Goal: Transaction & Acquisition: Obtain resource

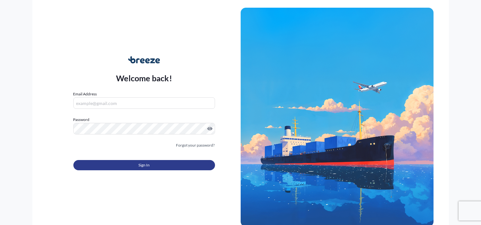
type input "[EMAIL_ADDRESS][DOMAIN_NAME]"
click at [152, 167] on button "Sign In" at bounding box center [144, 165] width 142 height 10
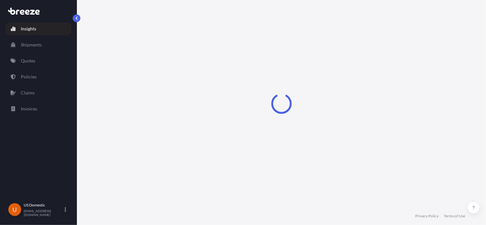
select select "2025"
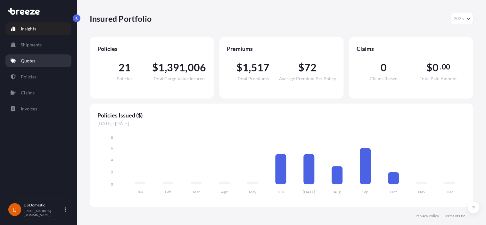
click at [32, 62] on p "Quotes" at bounding box center [28, 61] width 14 height 6
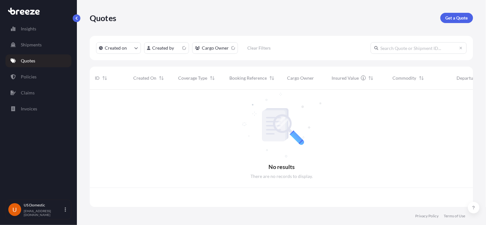
scroll to position [116, 378]
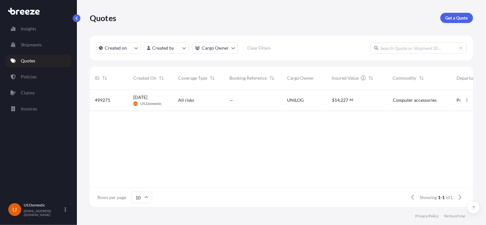
click at [34, 61] on p "Quotes" at bounding box center [28, 61] width 14 height 6
click at [439, 20] on div "Quotes Get a Quote" at bounding box center [281, 18] width 383 height 10
click at [446, 18] on p "Get a Quote" at bounding box center [457, 18] width 22 height 6
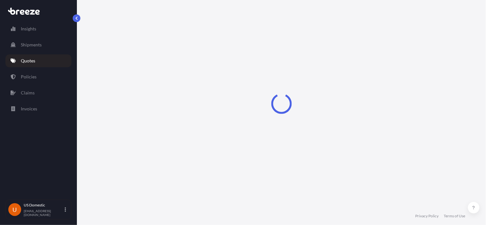
scroll to position [10, 0]
select select "Sea"
select select "1"
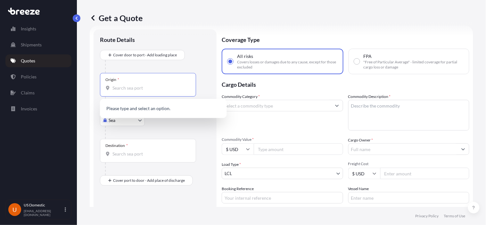
click at [126, 91] on input "Origin *" at bounding box center [150, 88] width 76 height 6
click at [134, 123] on body "0 options available. Insights Shipments Quotes Policies Claims Invoices U US Do…" at bounding box center [243, 112] width 486 height 225
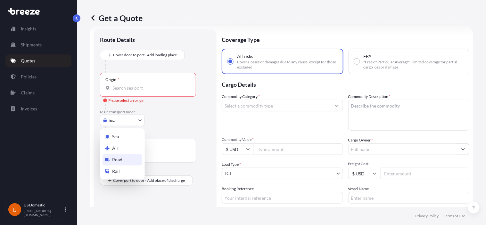
click at [128, 162] on div "Road" at bounding box center [123, 160] width 40 height 12
select select "Road"
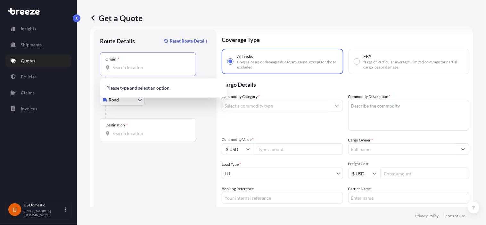
click at [133, 69] on input "Origin *" at bounding box center [150, 67] width 76 height 6
paste input "[STREET_ADDRESS]"
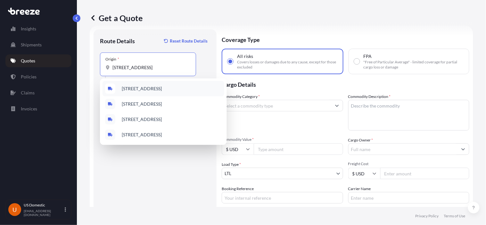
click at [147, 92] on span "[STREET_ADDRESS]" at bounding box center [142, 89] width 40 height 6
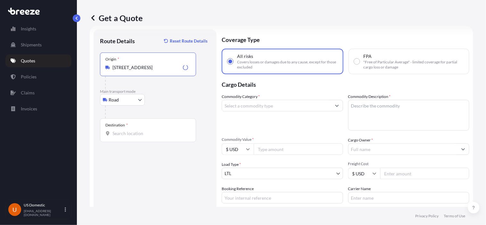
type input "[STREET_ADDRESS]"
click at [194, 88] on div at bounding box center [150, 82] width 91 height 13
click at [136, 135] on input "Destination *" at bounding box center [150, 133] width 76 height 6
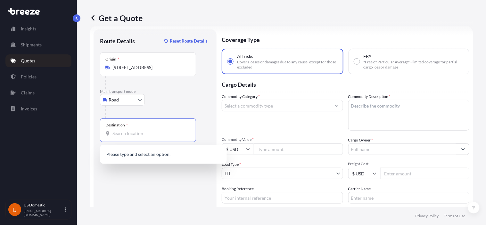
paste input "[STREET_ADDRESS]"
click at [138, 155] on span "[STREET_ADDRESS]" at bounding box center [142, 155] width 40 height 6
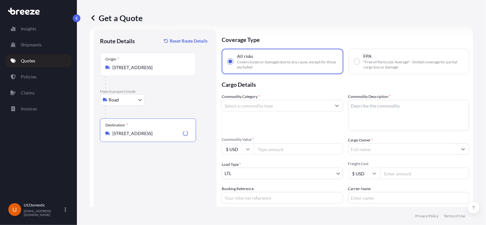
type input "[STREET_ADDRESS]"
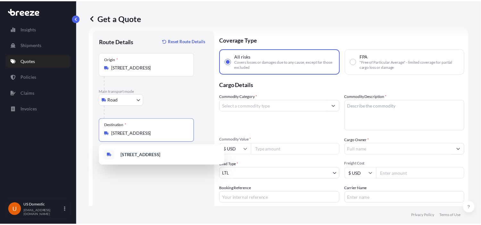
scroll to position [0, 0]
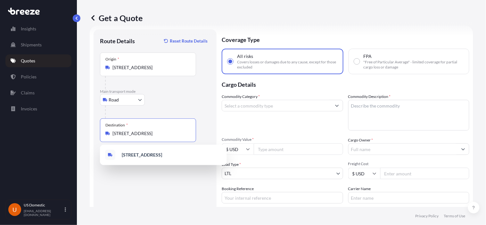
click at [138, 155] on b "[STREET_ADDRESS]" at bounding box center [142, 154] width 40 height 5
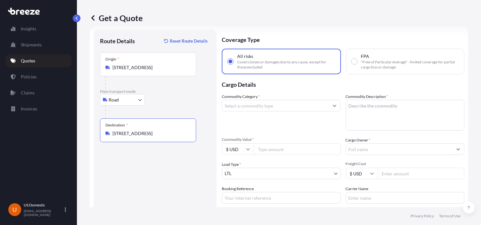
click at [335, 106] on button "Show suggestions" at bounding box center [335, 106] width 12 height 12
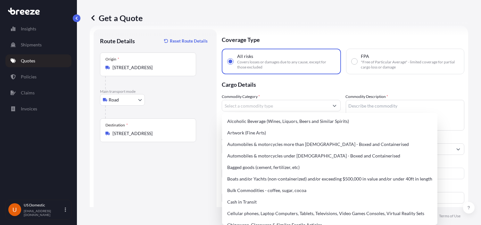
click at [273, 86] on p "Cargo Details" at bounding box center [343, 83] width 243 height 19
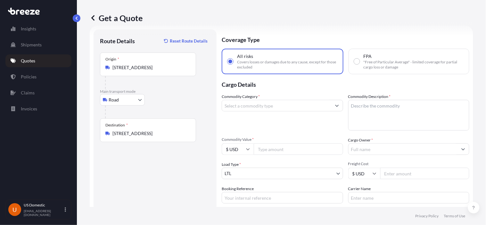
click at [273, 149] on input "Commodity Value *" at bounding box center [298, 150] width 89 height 12
paste input "19541"
type input "19541"
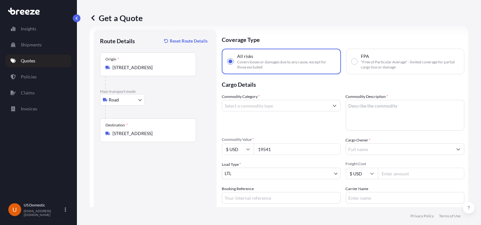
click at [460, 149] on form "Route Details Reset Route Details Place of loading Road Road Rail Origin * [STR…" at bounding box center [279, 144] width 378 height 237
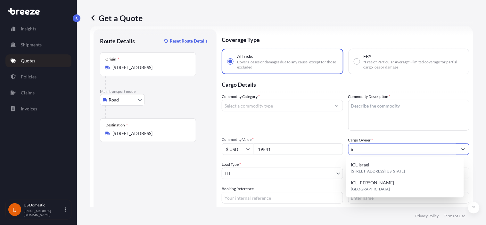
type input "i"
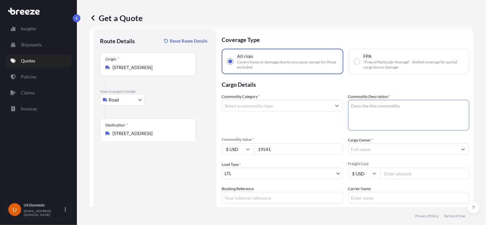
click at [390, 115] on textarea "Commodity Description *" at bounding box center [408, 115] width 121 height 31
paste textarea "NOD-43110-CS"
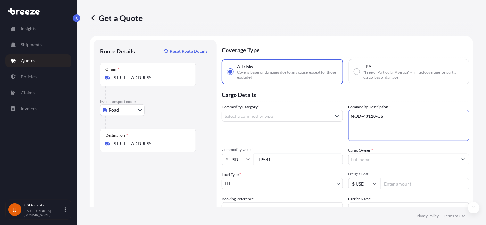
type textarea "NOD-43110-CS"
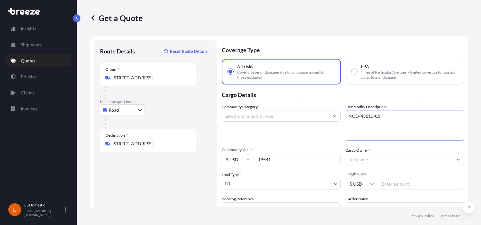
click at [293, 116] on input "Commodity Category *" at bounding box center [275, 116] width 107 height 12
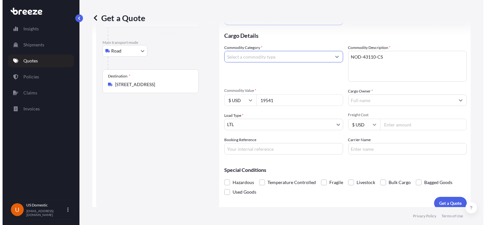
scroll to position [65, 0]
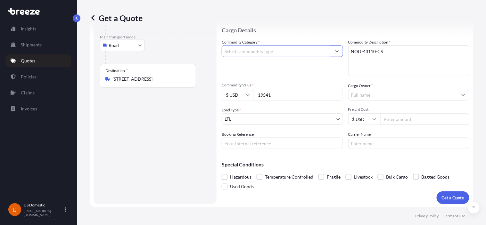
click at [281, 50] on input "Commodity Category *" at bounding box center [276, 51] width 109 height 12
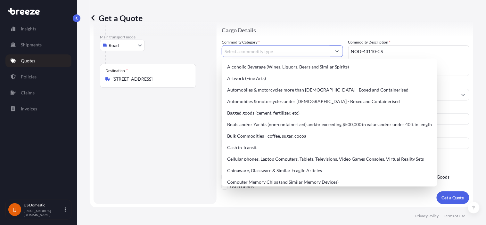
click at [335, 53] on button "Show suggestions" at bounding box center [337, 51] width 12 height 12
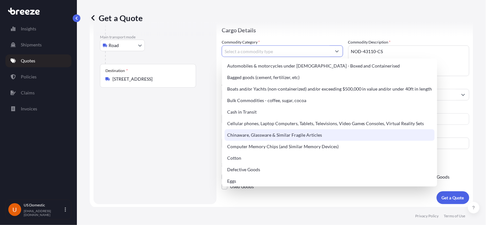
scroll to position [0, 0]
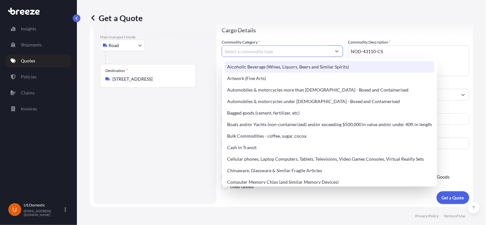
click at [262, 50] on input "Commodity Category *" at bounding box center [276, 51] width 109 height 12
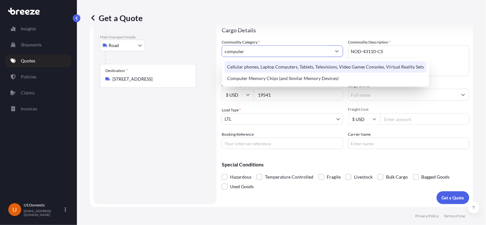
click at [317, 66] on div "Cellular phones, Laptop Computers, Tablets, Televisions, Video Games Consoles, …" at bounding box center [326, 67] width 202 height 12
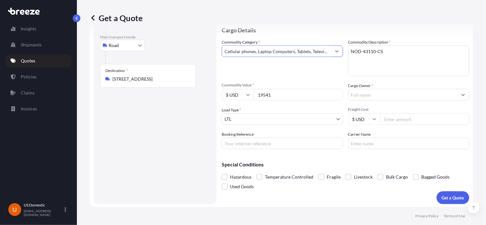
type input "Cellular phones, Laptop Computers, Tablets, Televisions, Video Games Consoles, …"
click at [405, 120] on input "Freight Cost" at bounding box center [424, 119] width 89 height 12
click at [391, 121] on input "Freight Cost" at bounding box center [424, 119] width 89 height 12
paste input "353.88"
type input "353.88"
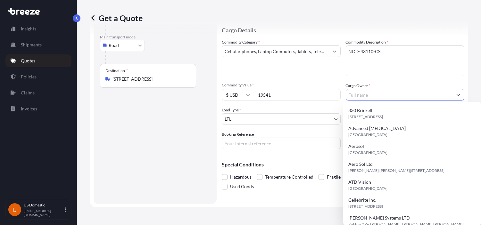
click at [370, 92] on input "Cargo Owner *" at bounding box center [399, 95] width 107 height 12
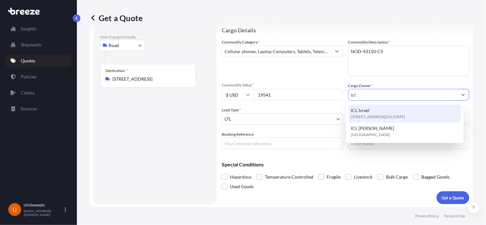
click at [374, 117] on span "[STREET_ADDRESS][US_STATE]" at bounding box center [378, 117] width 54 height 6
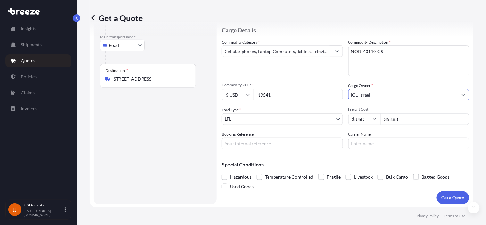
type input "ICL Israel"
click at [299, 160] on div "Special Conditions Hazardous Temperature Controlled Fragile Livestock Bulk Carg…" at bounding box center [346, 172] width 248 height 37
click at [260, 138] on input "Booking Reference" at bounding box center [282, 144] width 121 height 12
click at [398, 145] on input "Carrier Name" at bounding box center [408, 144] width 121 height 12
type input "FRA"
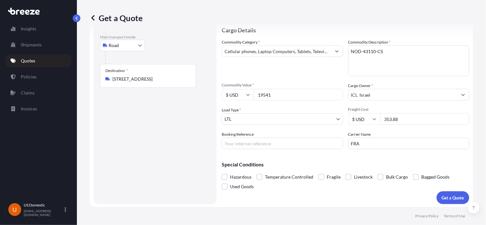
click at [288, 160] on div "Special Conditions Hazardous Temperature Controlled Fragile Livestock Bulk Carg…" at bounding box center [346, 172] width 248 height 37
click at [268, 144] on input "Booking Reference" at bounding box center [282, 144] width 121 height 12
paste input "17646"
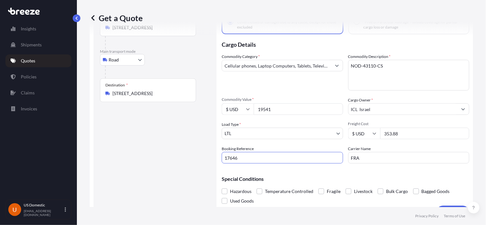
scroll to position [65, 0]
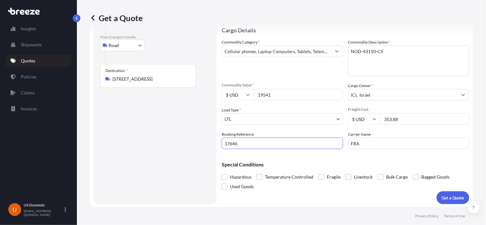
type input "17646"
click at [348, 50] on textarea "NOD-43110-CS" at bounding box center [408, 60] width 121 height 31
paste textarea "Electronic equipment"
type textarea "Electronic equipment NOD-43110-CS"
click at [242, 69] on div "Commodity Category * Cellular phones, Laptop Computers, Tablets, Televisions, V…" at bounding box center [282, 57] width 121 height 37
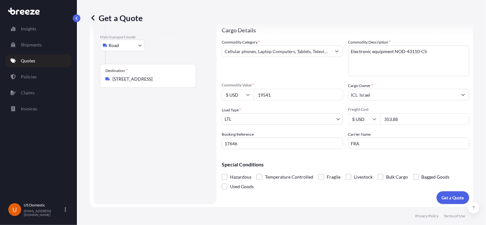
click at [280, 75] on div "Commodity Category * Cellular phones, Laptop Computers, Tablets, Televisions, V…" at bounding box center [282, 57] width 121 height 37
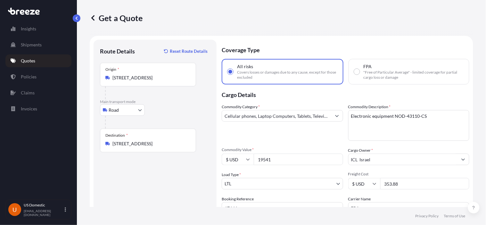
scroll to position [36, 0]
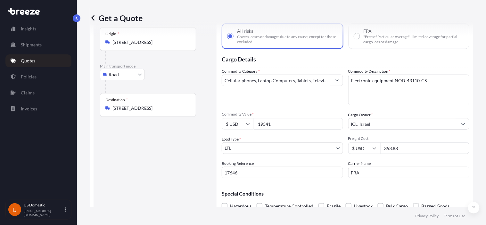
click at [276, 103] on div "Commodity Category * Cellular phones, Laptop Computers, Tablets, Televisions, V…" at bounding box center [282, 86] width 121 height 37
click at [265, 93] on div "Commodity Category * Cellular phones, Laptop Computers, Tablets, Televisions, V…" at bounding box center [282, 86] width 121 height 37
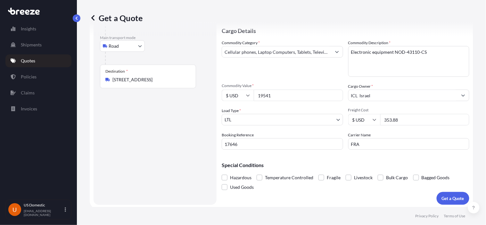
scroll to position [65, 0]
click at [450, 199] on p "Get a Quote" at bounding box center [453, 198] width 22 height 6
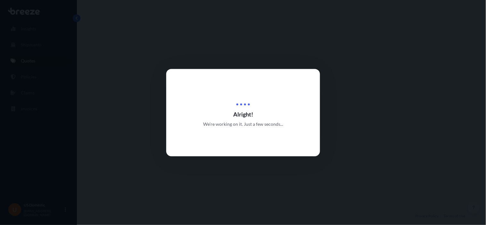
select select "Road"
select select "1"
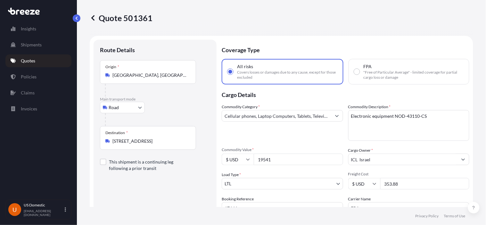
scroll to position [36, 0]
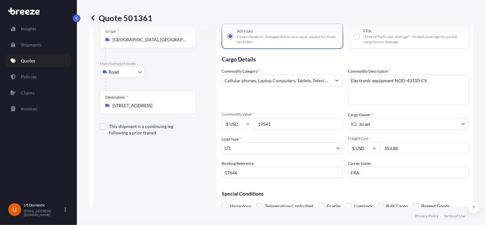
click at [245, 175] on input "17646" at bounding box center [282, 173] width 121 height 12
drag, startPoint x: 241, startPoint y: 170, endPoint x: 220, endPoint y: 171, distance: 20.5
click at [220, 171] on form "Route Details Place of loading Road Road Rail Origin * [GEOGRAPHIC_DATA], [GEOG…" at bounding box center [281, 118] width 383 height 237
drag, startPoint x: 360, startPoint y: 176, endPoint x: 337, endPoint y: 174, distance: 22.5
click at [338, 174] on div "Commodity Category * Cellular phones, Laptop Computers, Tablets, Televisions, V…" at bounding box center [346, 123] width 248 height 110
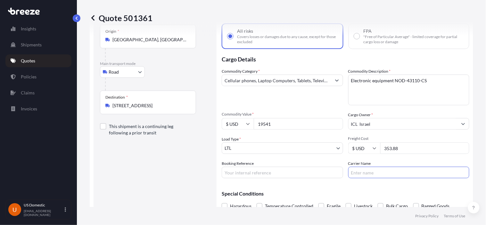
click at [405, 149] on input "353.88" at bounding box center [424, 149] width 89 height 12
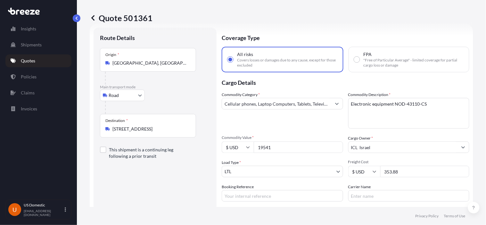
scroll to position [0, 0]
